Goal: Task Accomplishment & Management: Use online tool/utility

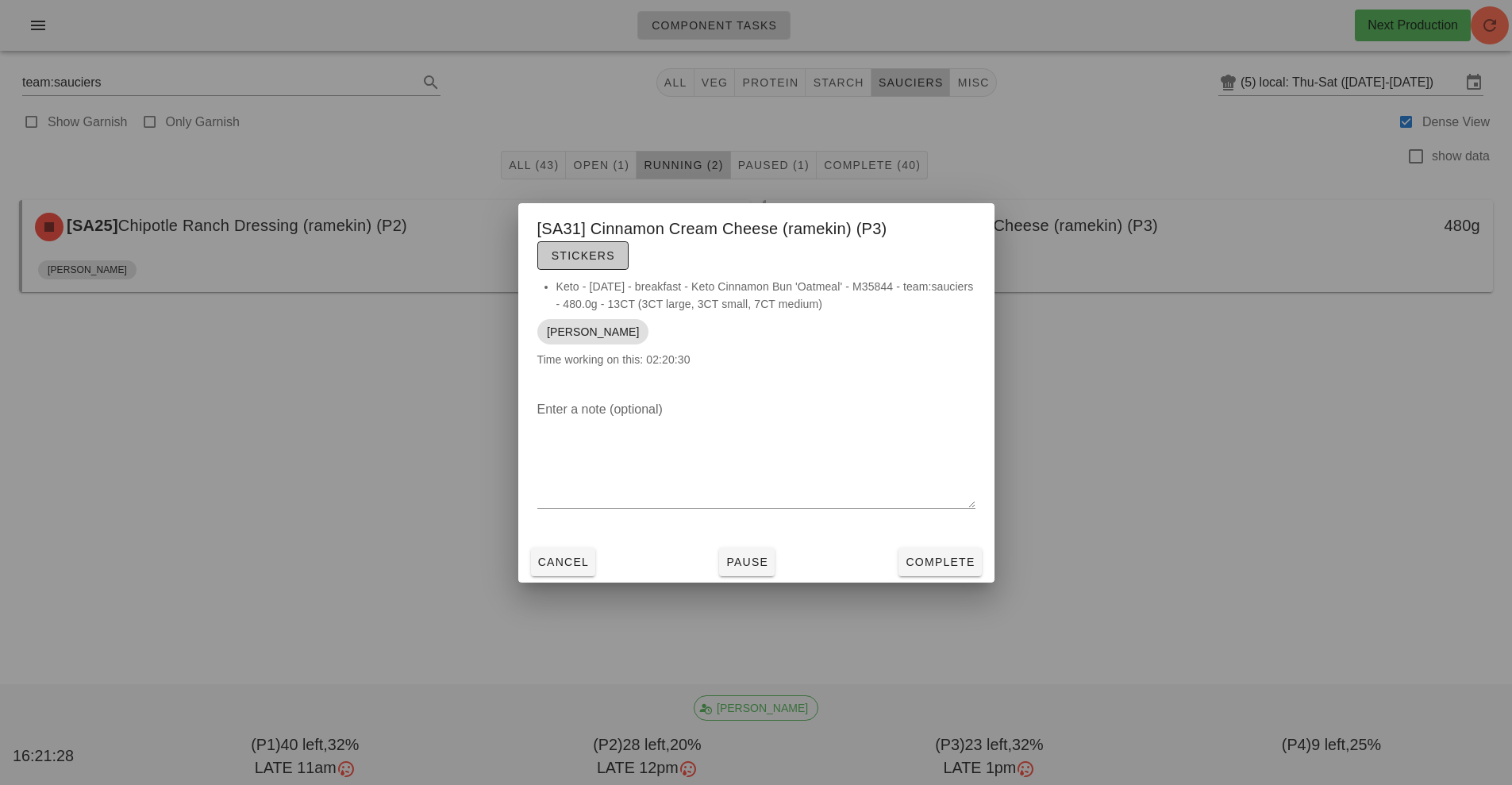
click at [614, 250] on span "Stickers" at bounding box center [583, 256] width 64 height 12
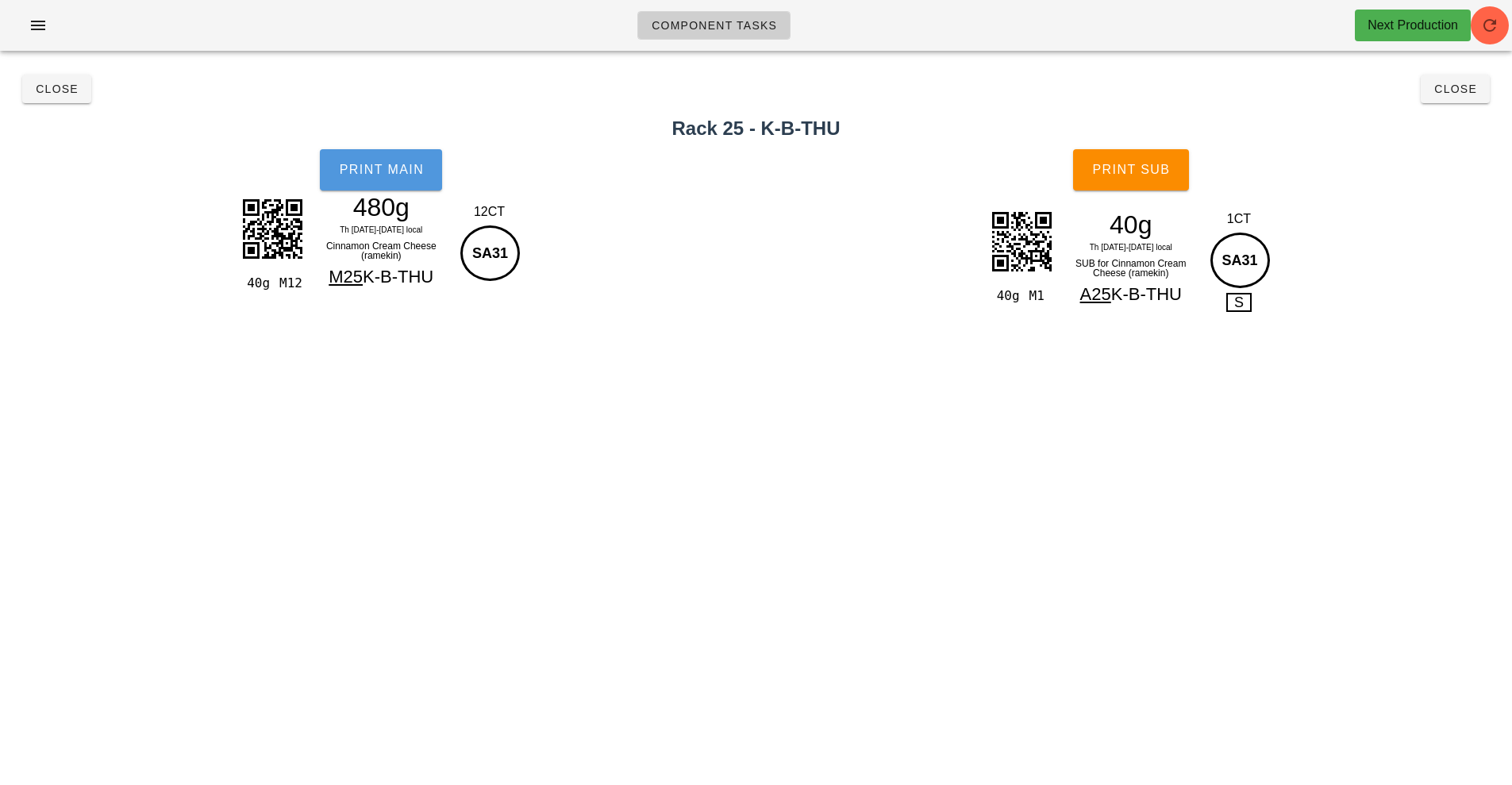
click at [408, 156] on button "Print Main" at bounding box center [381, 169] width 123 height 41
click at [1107, 171] on span "Print Sub" at bounding box center [1130, 170] width 78 height 14
click at [47, 94] on span "Close" at bounding box center [57, 89] width 44 height 12
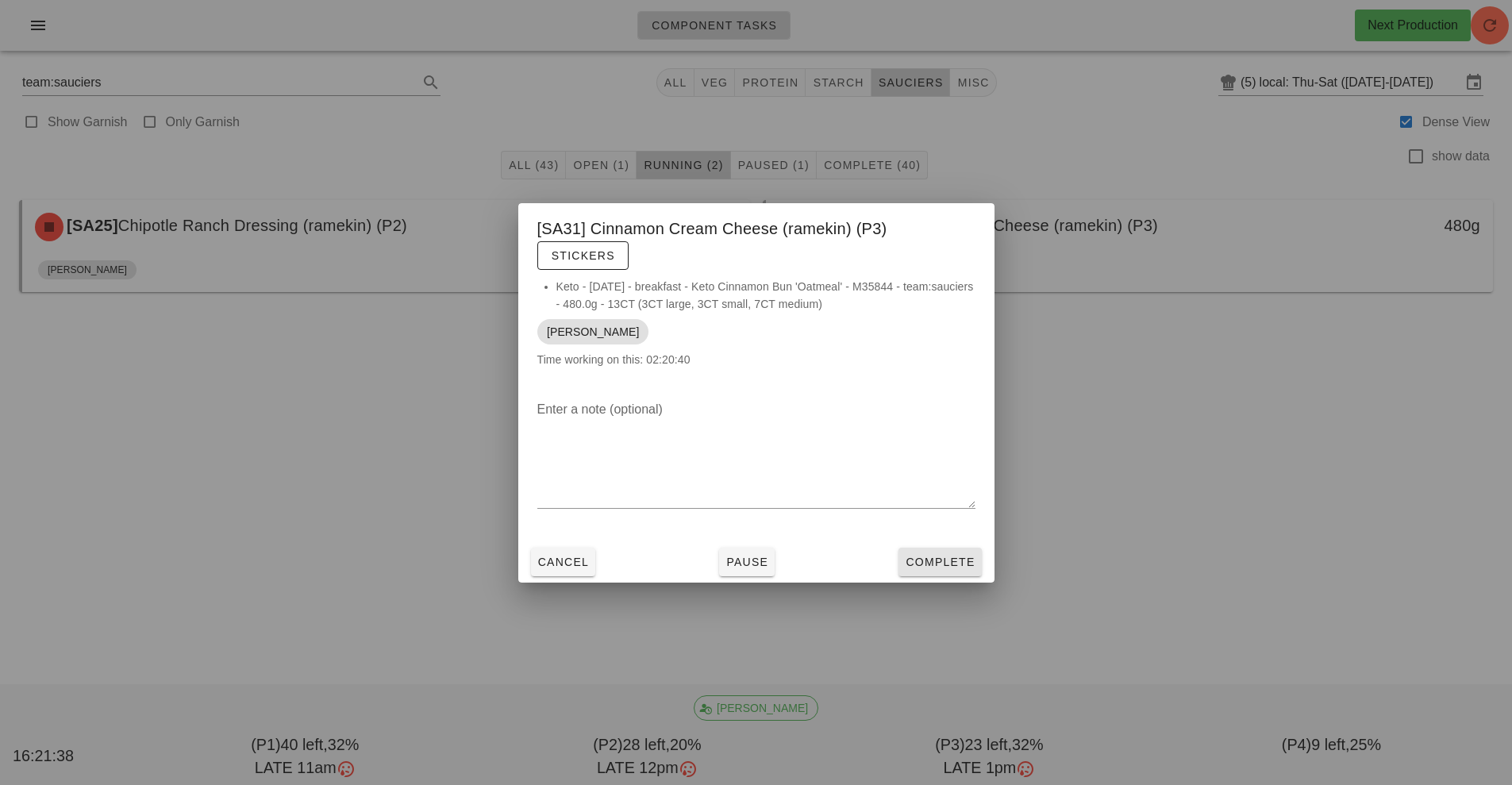
click at [967, 552] on button "Complete" at bounding box center [940, 562] width 83 height 28
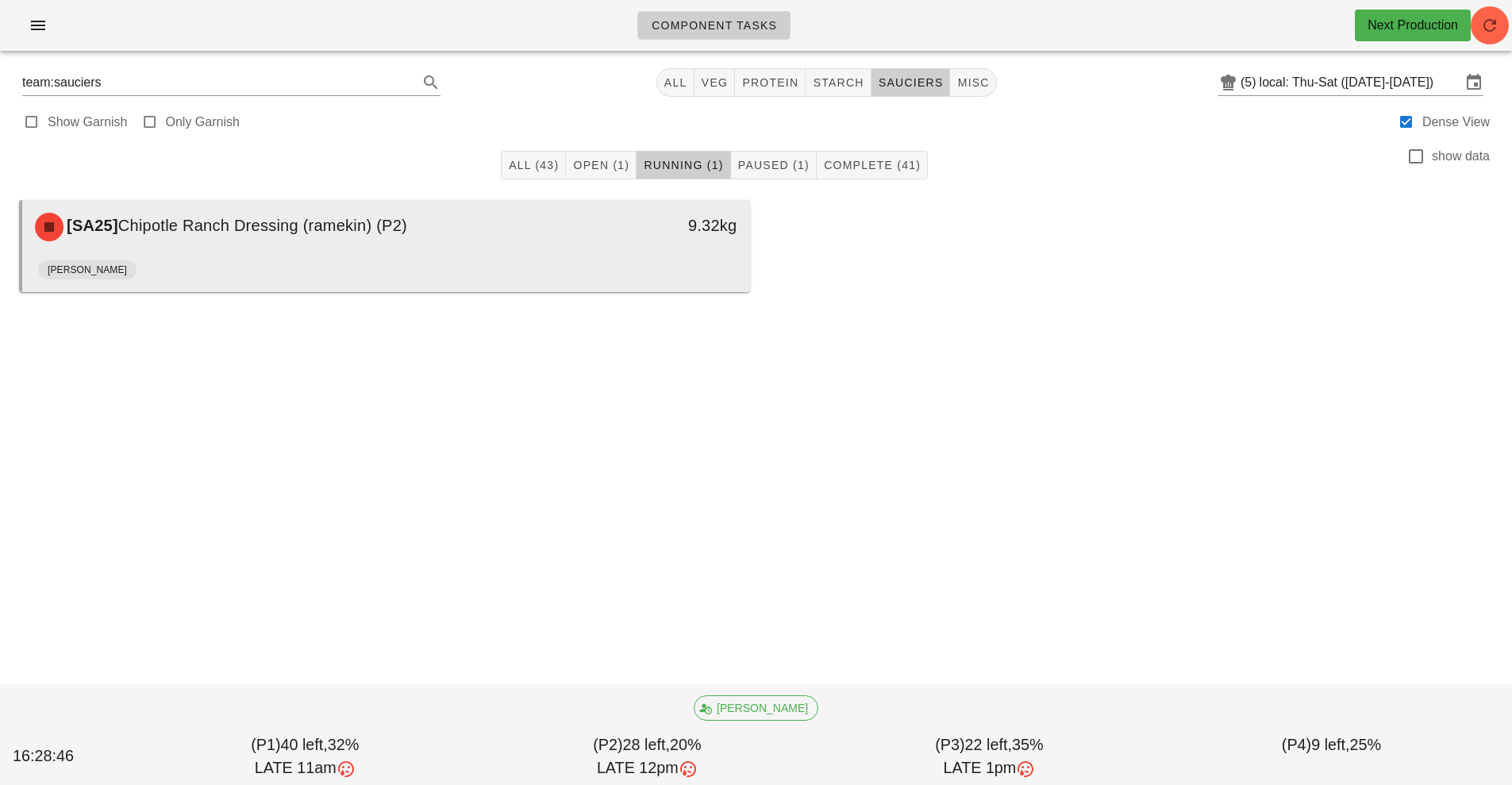
click at [631, 264] on div "[PERSON_NAME]" at bounding box center [385, 273] width 696 height 38
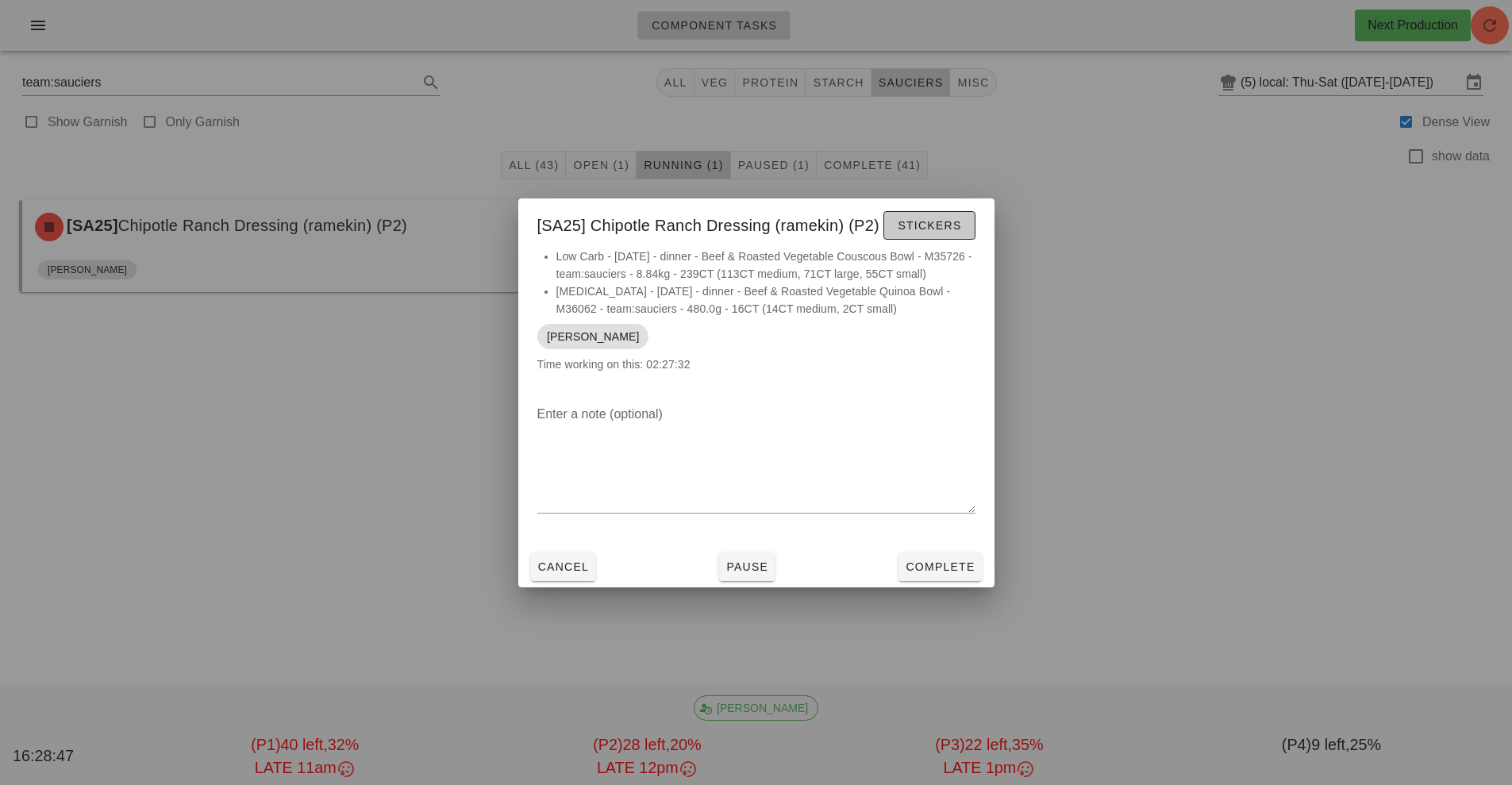
click at [957, 227] on span "Stickers" at bounding box center [928, 225] width 64 height 12
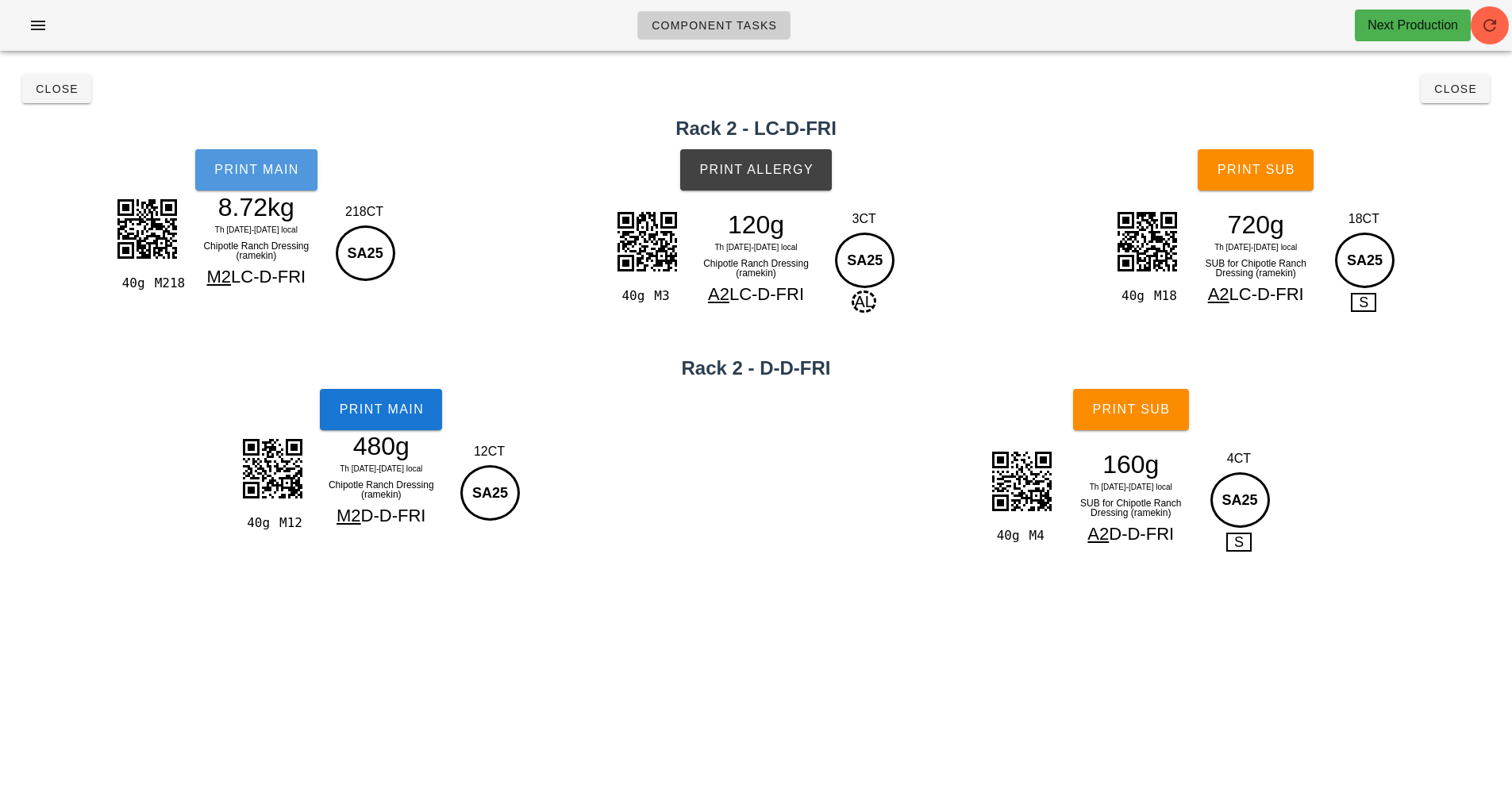
click at [256, 181] on button "Print Main" at bounding box center [256, 169] width 123 height 41
click at [380, 402] on span "Print Main" at bounding box center [380, 409] width 86 height 14
click at [730, 170] on span "Print Allergy" at bounding box center [756, 170] width 115 height 14
click at [1238, 161] on button "Print Sub" at bounding box center [1255, 169] width 115 height 41
click at [1121, 413] on span "Print Sub" at bounding box center [1130, 409] width 78 height 14
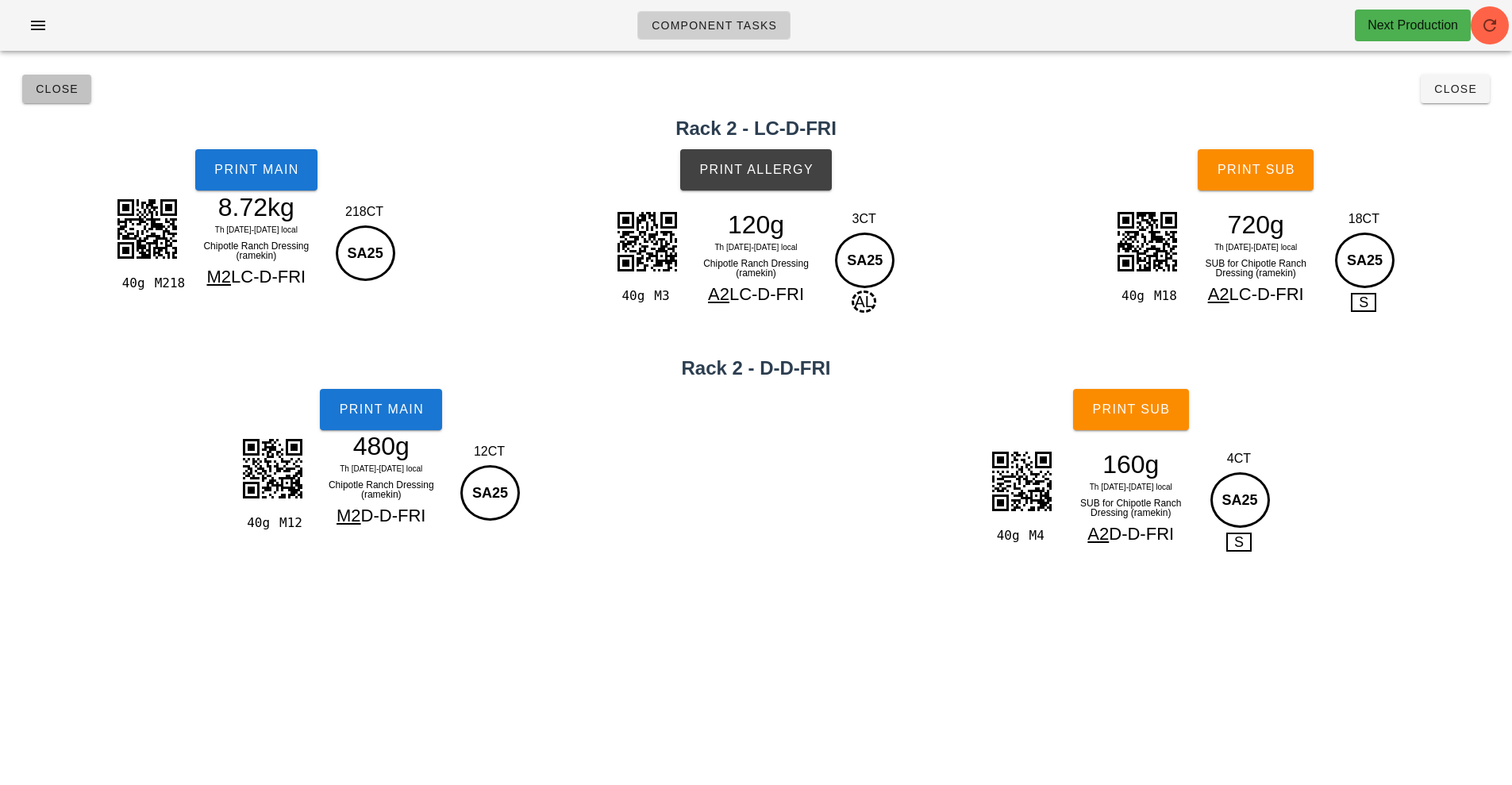
click at [56, 91] on span "Close" at bounding box center [57, 89] width 44 height 12
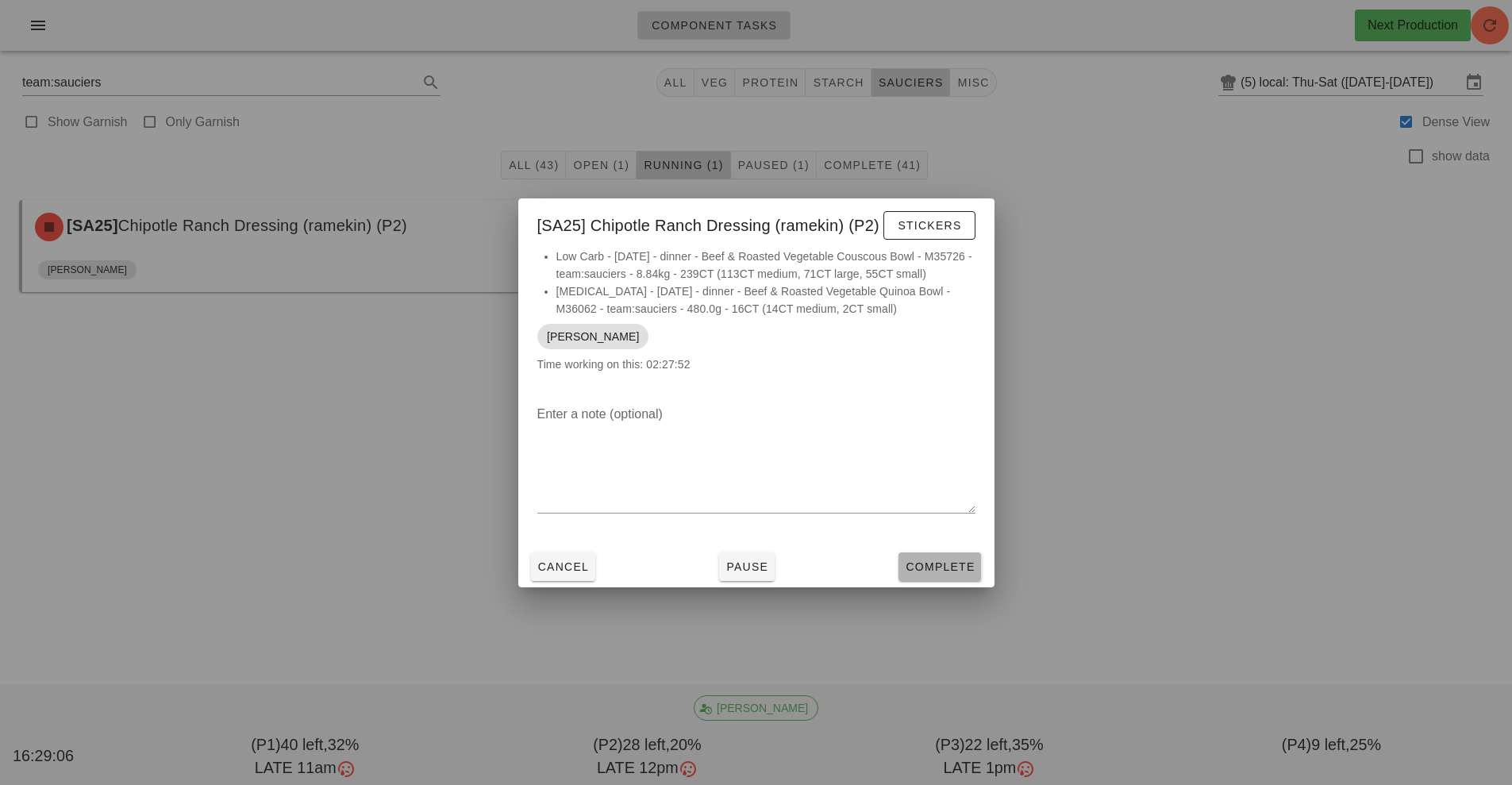
click at [965, 578] on button "Complete" at bounding box center [940, 566] width 83 height 28
